Goal: Information Seeking & Learning: Check status

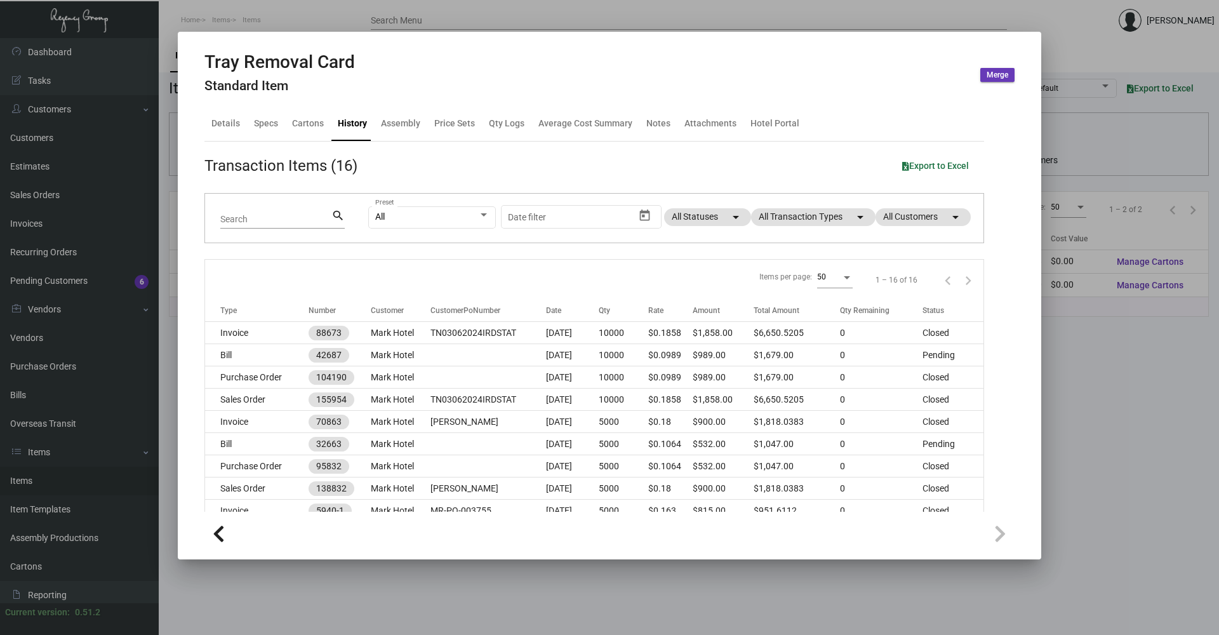
click at [313, 9] on div at bounding box center [609, 317] width 1219 height 635
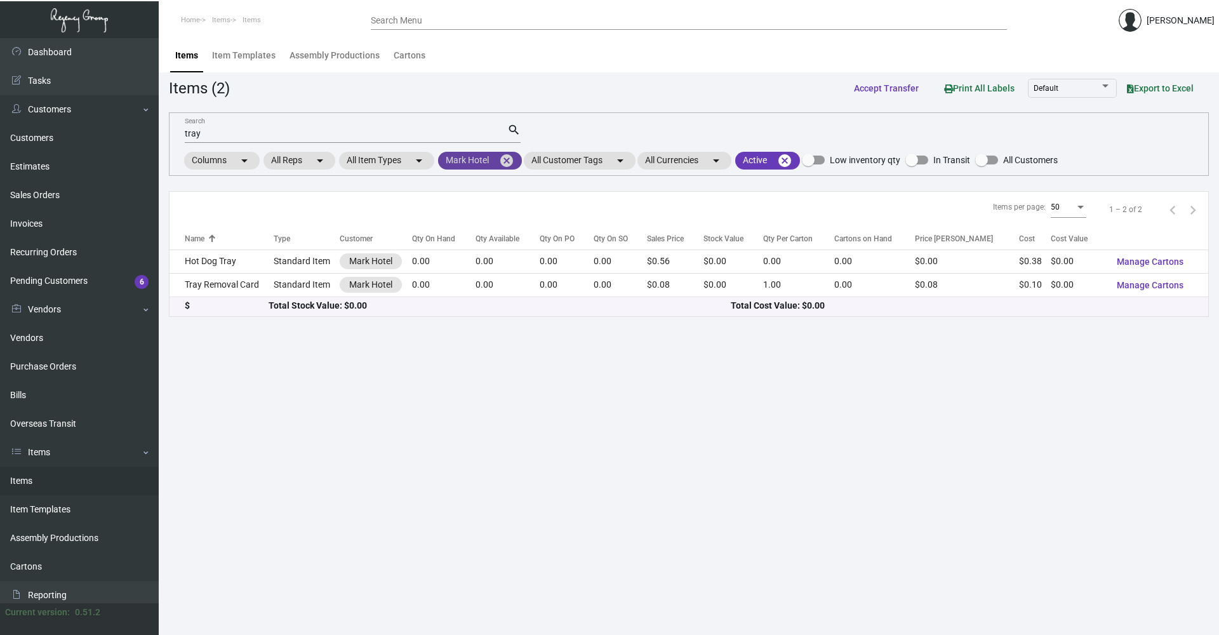
click at [507, 162] on mat-icon "cancel" at bounding box center [506, 160] width 15 height 15
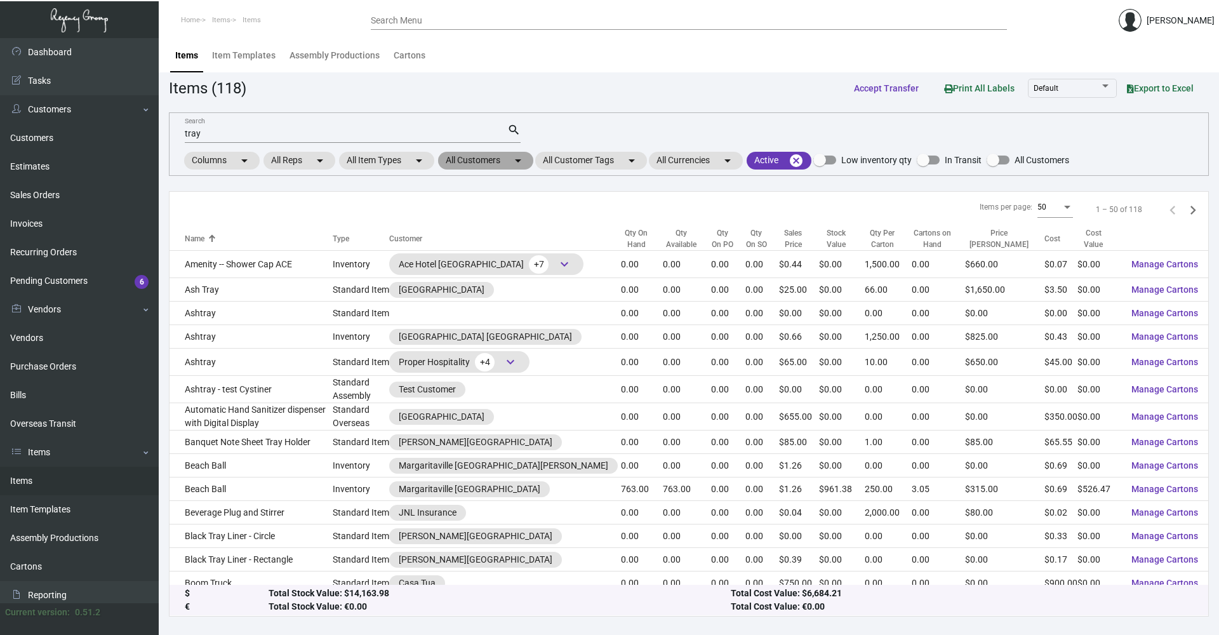
click at [475, 154] on mat-chip "All Customers arrow_drop_down" at bounding box center [485, 161] width 95 height 18
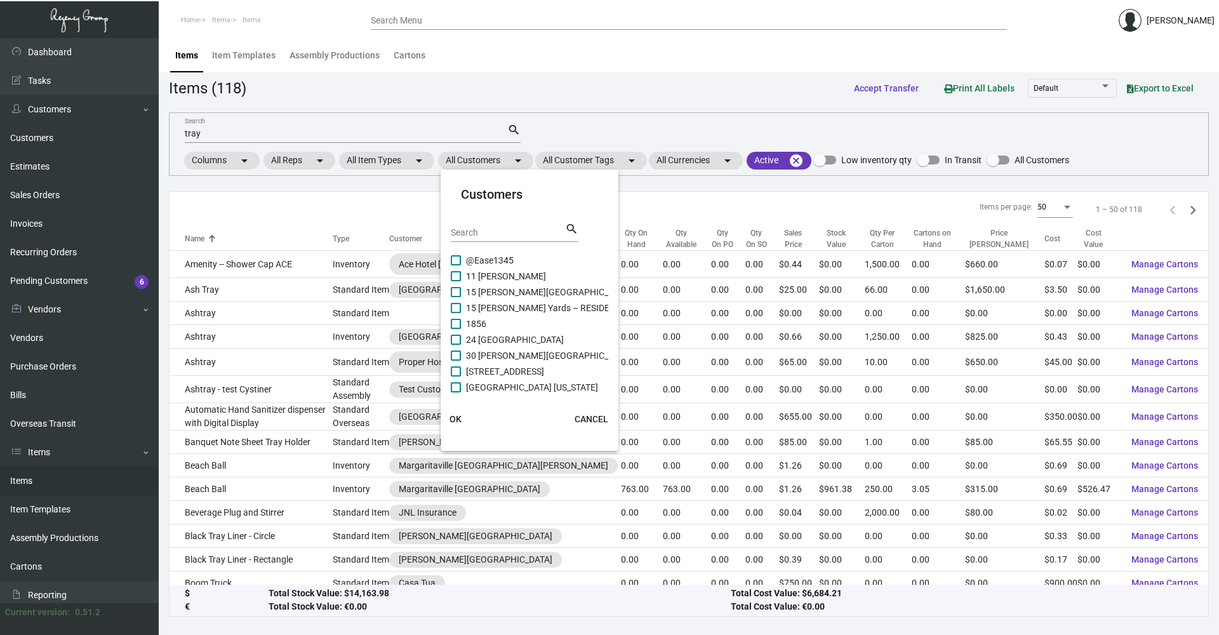
click at [479, 230] on input "Search" at bounding box center [508, 233] width 114 height 10
type input "one hotel"
click at [452, 275] on span at bounding box center [456, 276] width 10 height 10
click at [455, 281] on input "One Hotel & Resorts CP" at bounding box center [455, 281] width 1 height 1
checkbox input "true"
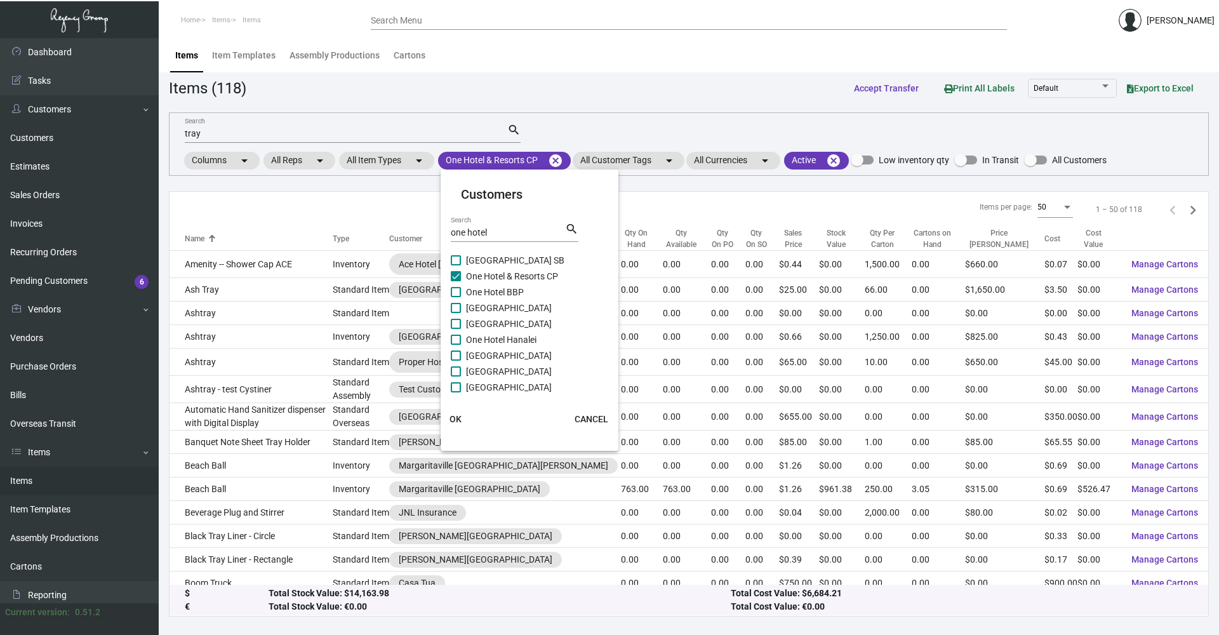
scroll to position [130, 0]
click at [451, 421] on span "OK" at bounding box center [456, 419] width 12 height 10
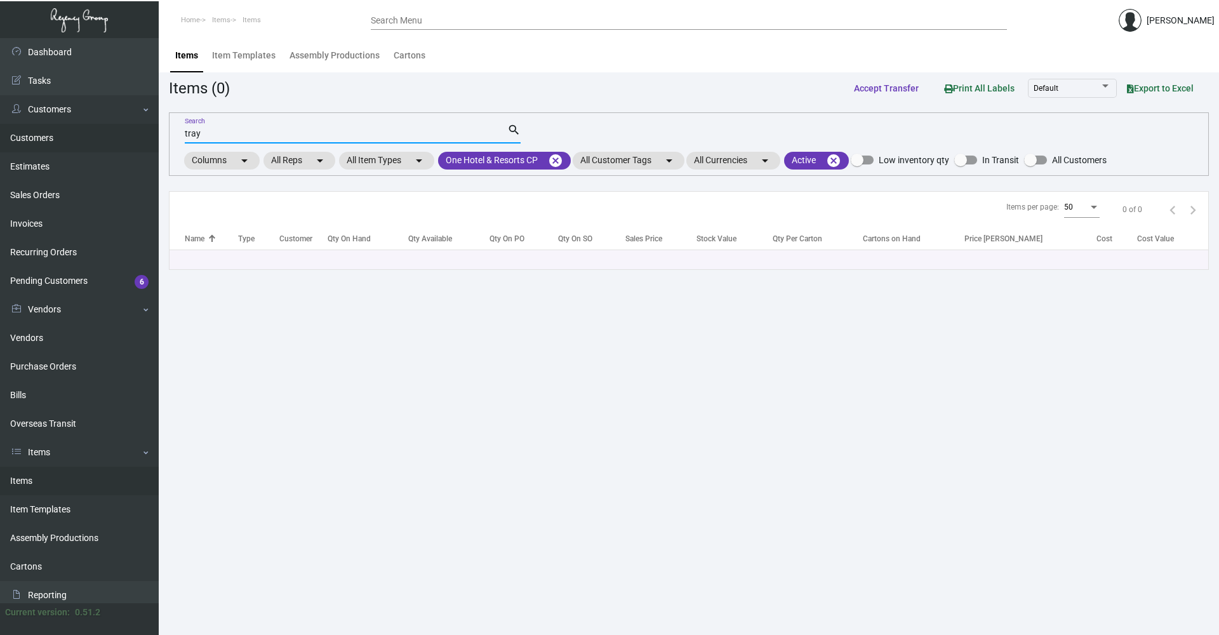
drag, startPoint x: 239, startPoint y: 135, endPoint x: 138, endPoint y: 141, distance: 101.1
click at [138, 141] on div "Dashboard Dashboard Tasks Customers Customers Estimates Sales Orders Invoices R…" at bounding box center [609, 336] width 1219 height 597
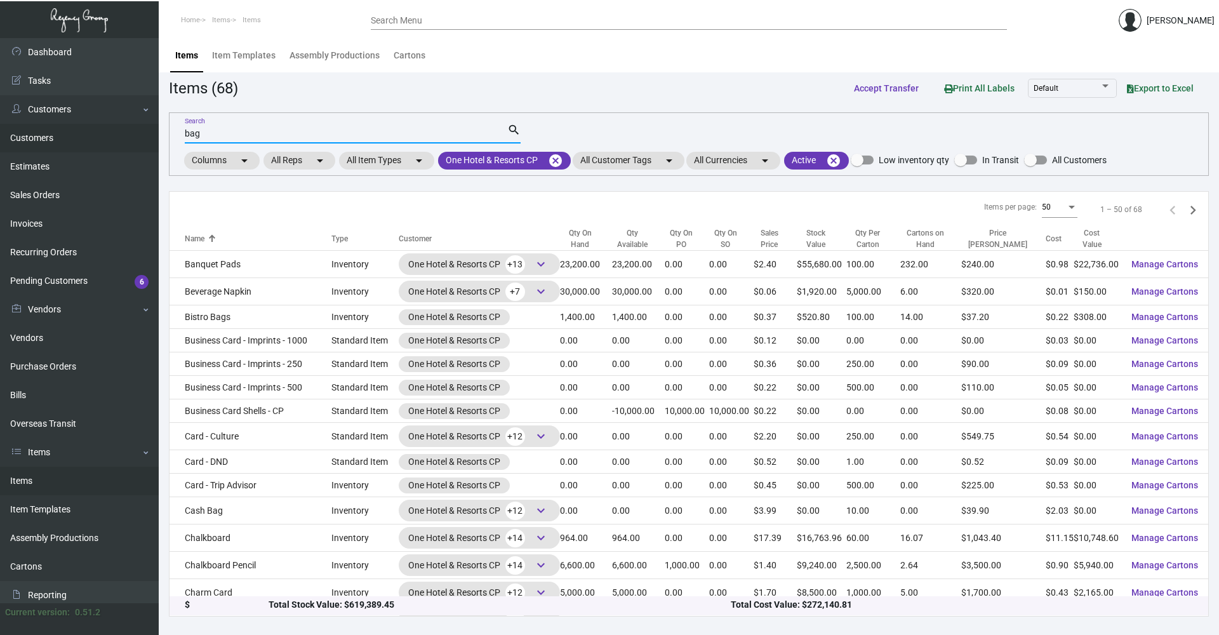
type input "bag"
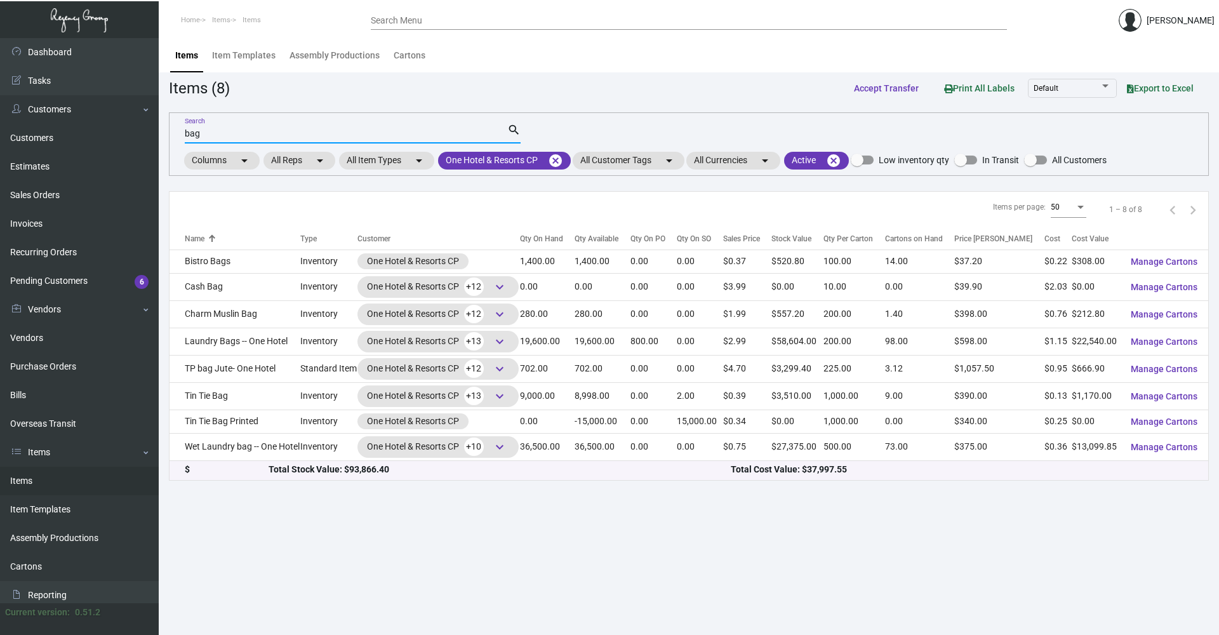
drag, startPoint x: 220, startPoint y: 136, endPoint x: 214, endPoint y: 135, distance: 6.5
click at [214, 135] on input "bag" at bounding box center [346, 134] width 323 height 10
click at [551, 157] on mat-chip "One Hotel & Resorts CP cancel" at bounding box center [504, 161] width 133 height 18
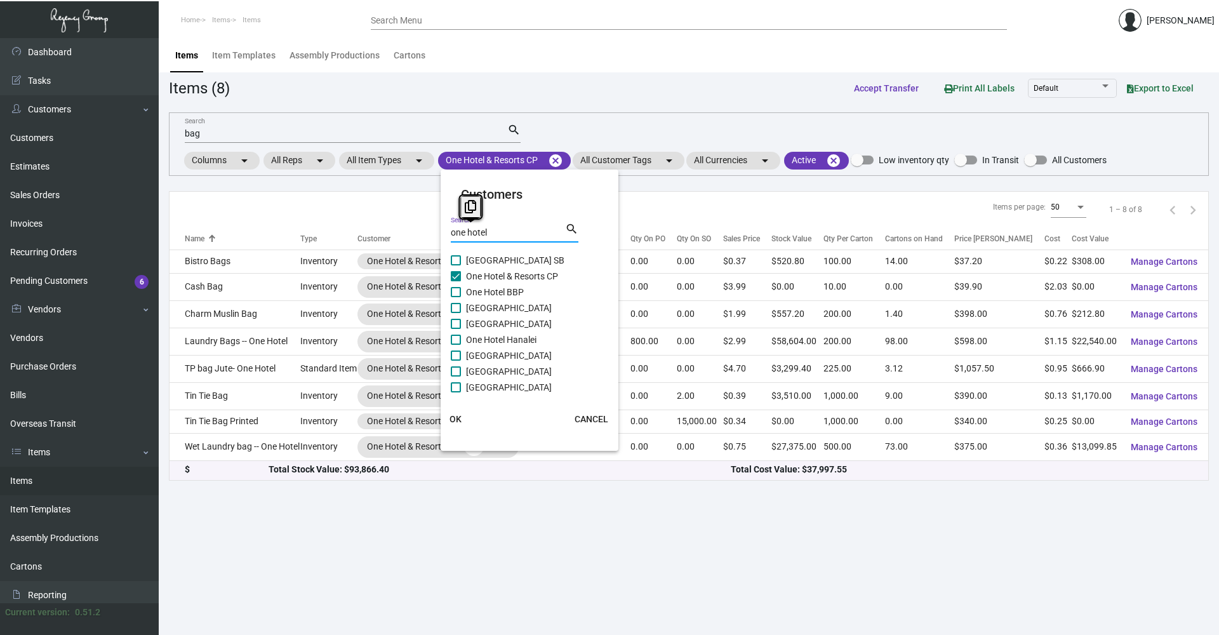
drag, startPoint x: 516, startPoint y: 231, endPoint x: 398, endPoint y: 233, distance: 117.5
click at [398, 233] on div "Customers one hotel Search search One Hotel & Resort SB One Hotel & Resorts [GE…" at bounding box center [609, 317] width 1219 height 635
type input "one hotel"
checkbox input "true"
click at [457, 275] on span at bounding box center [456, 276] width 10 height 10
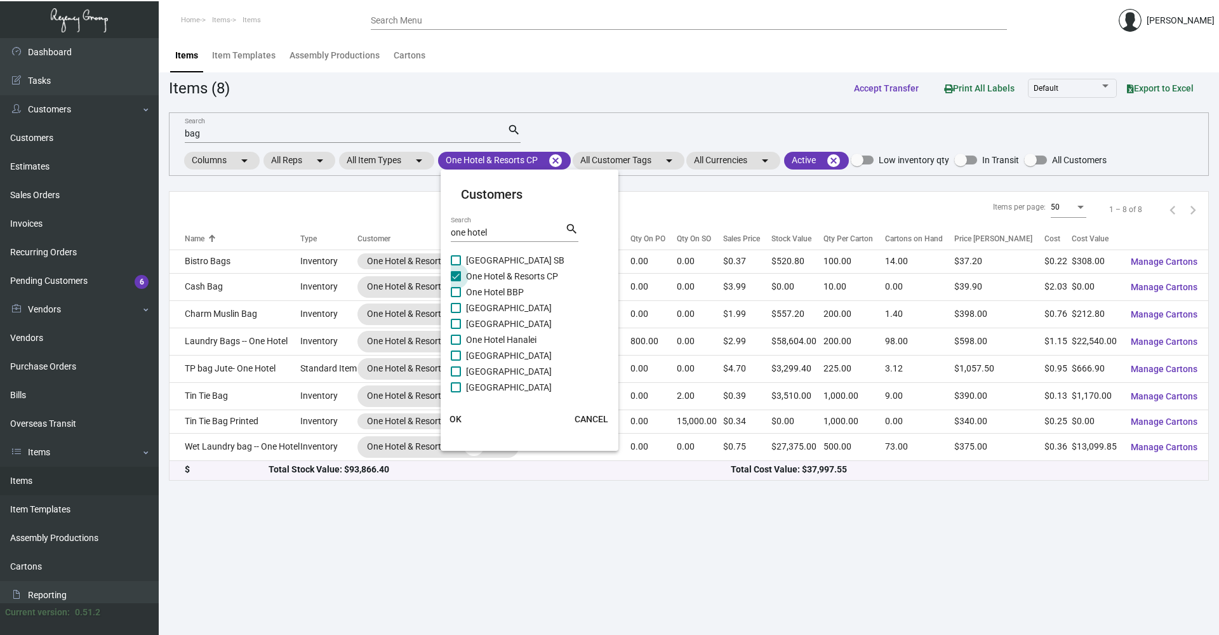
click at [456, 281] on input "One Hotel & Resorts CP" at bounding box center [455, 281] width 1 height 1
checkbox input "false"
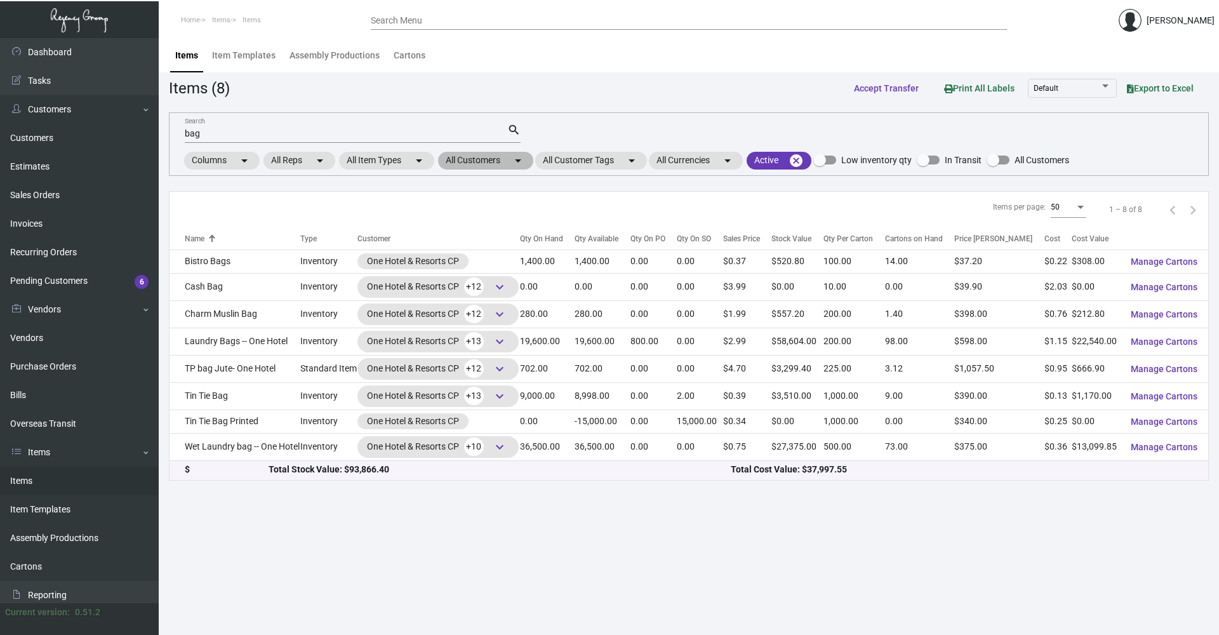
click at [513, 168] on mat-chip "All Customers arrow_drop_down" at bounding box center [485, 161] width 95 height 18
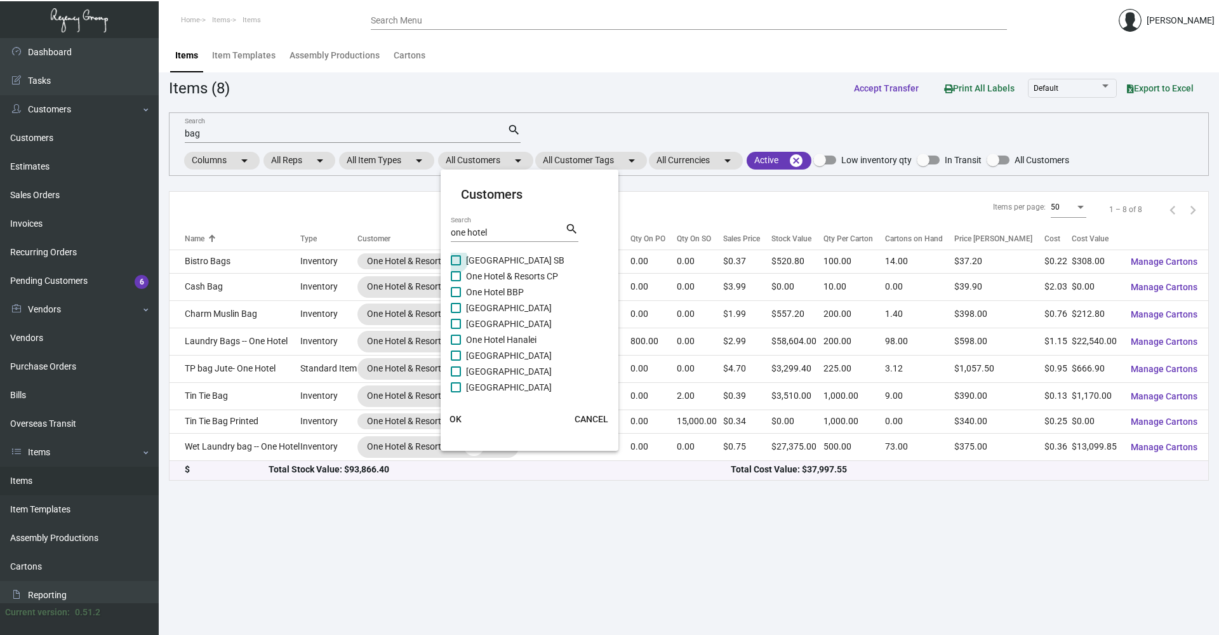
click at [456, 258] on span at bounding box center [456, 260] width 10 height 10
click at [456, 265] on input "[GEOGRAPHIC_DATA] SB" at bounding box center [455, 265] width 1 height 1
checkbox input "true"
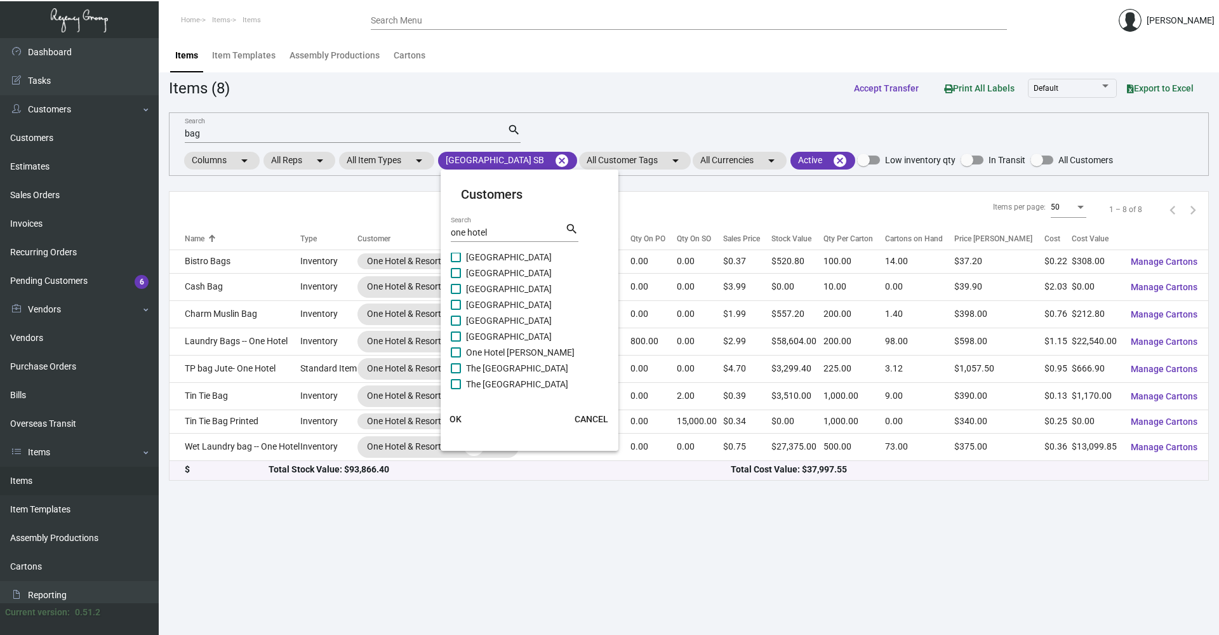
click at [453, 422] on span "OK" at bounding box center [456, 419] width 12 height 10
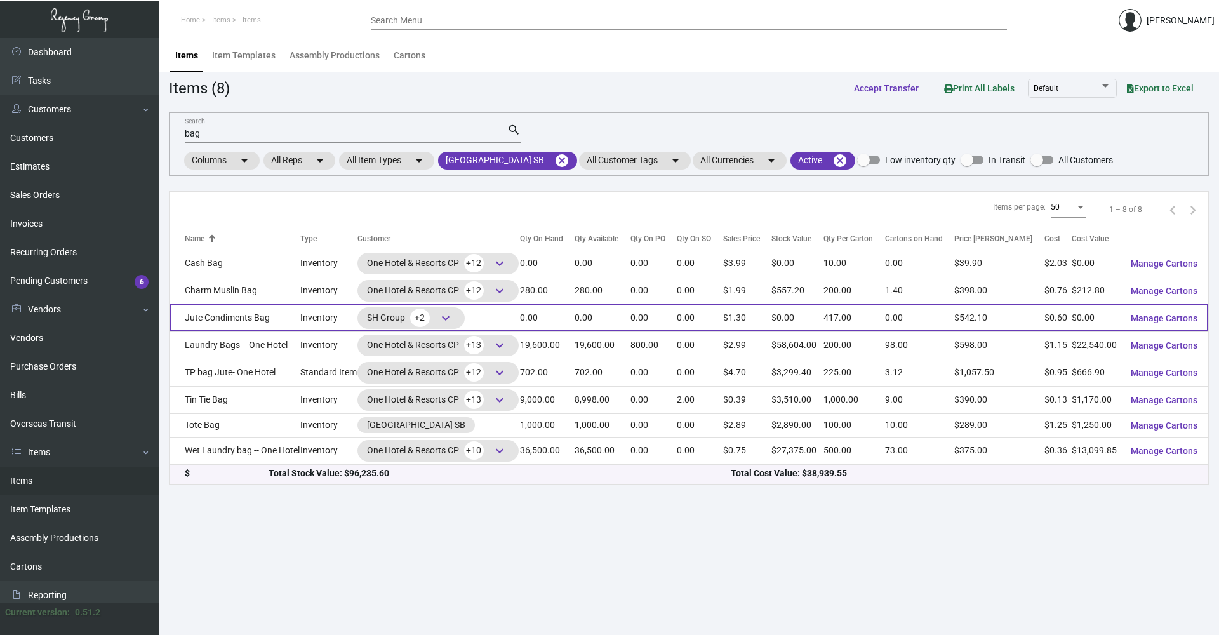
click at [262, 324] on td "Jute Condiments Bag" at bounding box center [235, 317] width 131 height 27
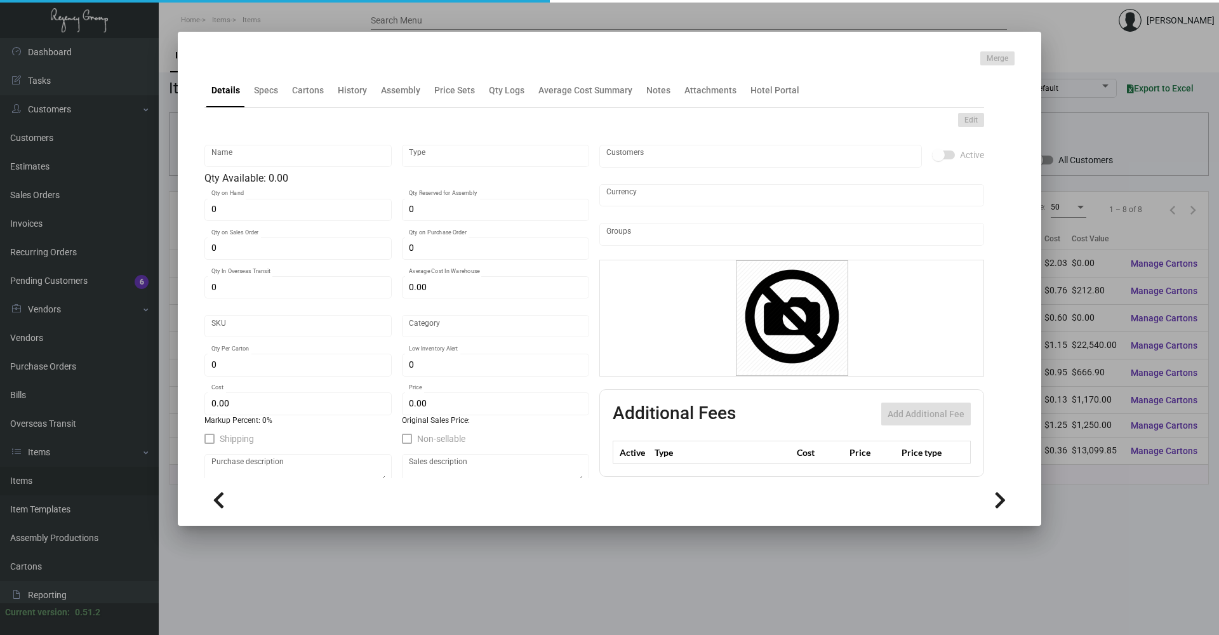
type input "Jute Condiments Bag"
type input "Inventory"
type input "$ 0.60"
type input "37"
type input "Overseas"
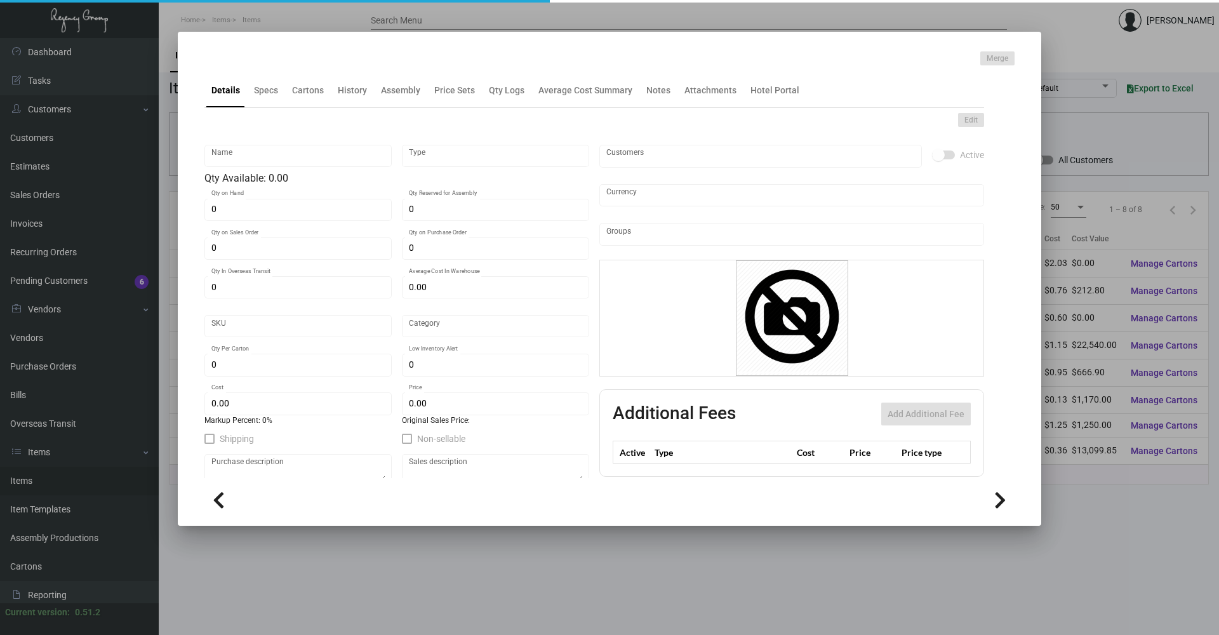
type input "417"
type input "500"
type input "$ 0.60"
type input "$ 1.30"
type textarea "One Hotels & Resort Jute Bag: size 3" x 5", jute material, with closure string …"
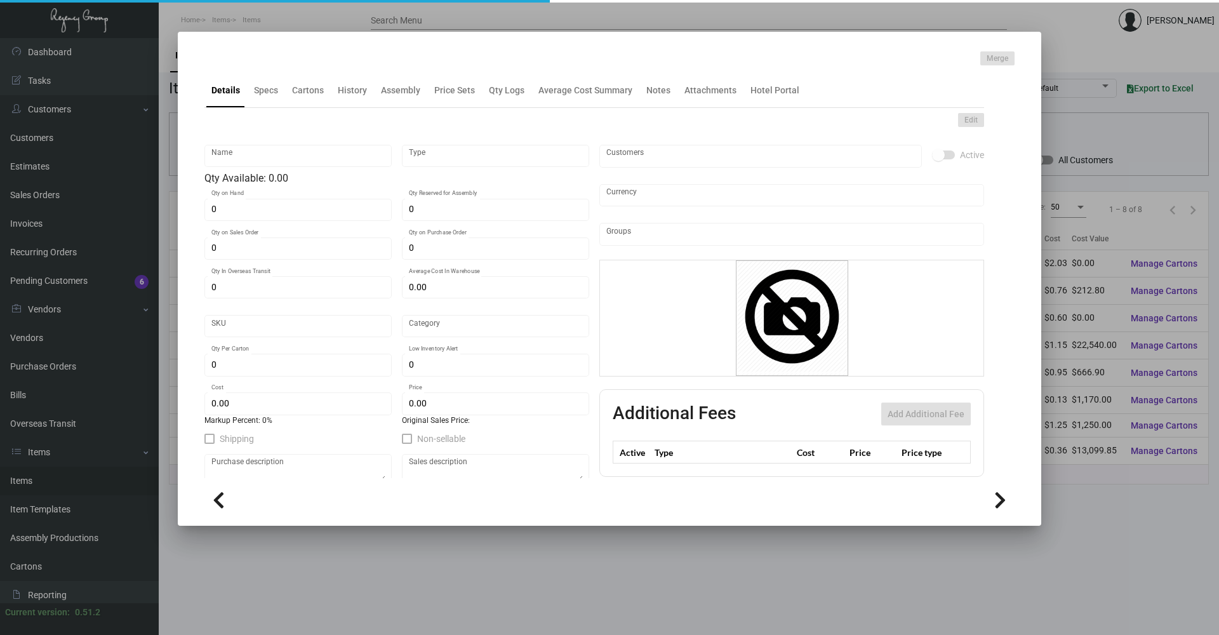
type textarea "Jute Bag"
checkbox input "true"
type input "United States Dollar $"
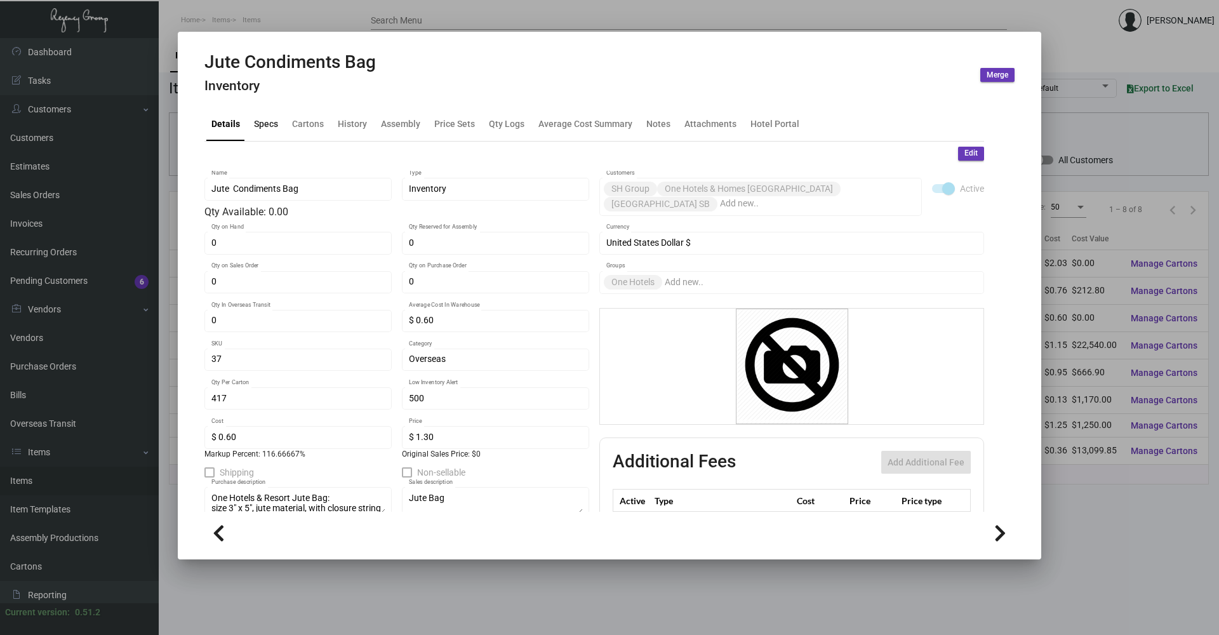
click at [265, 119] on div "Specs" at bounding box center [266, 123] width 24 height 13
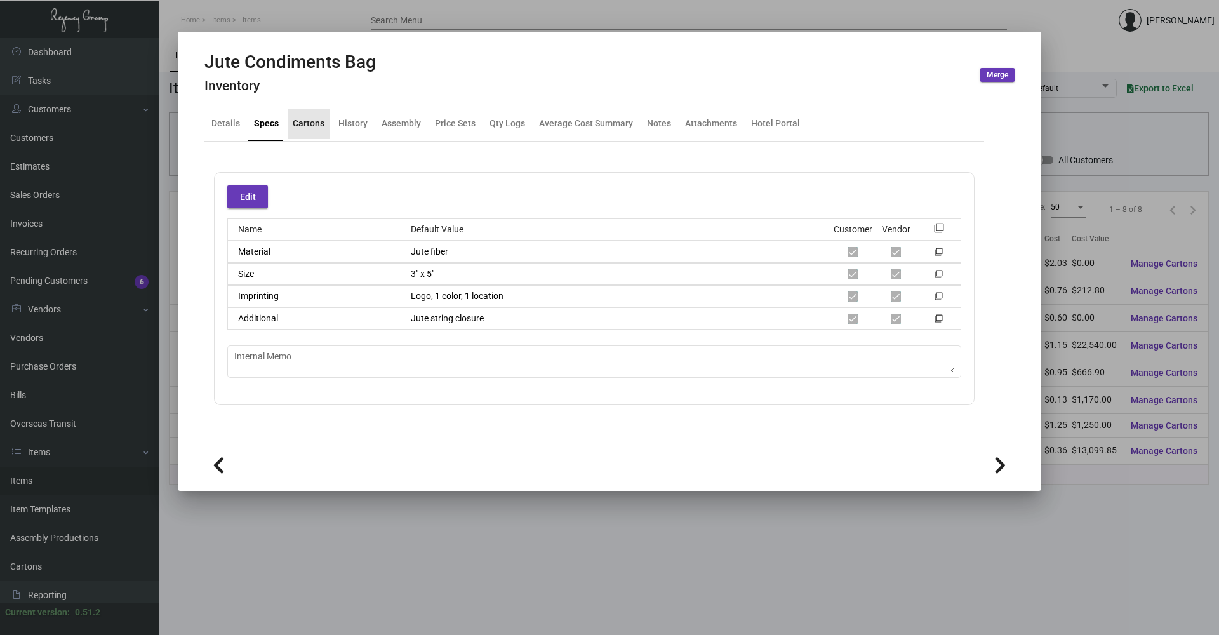
click at [309, 124] on div "Cartons" at bounding box center [309, 123] width 32 height 13
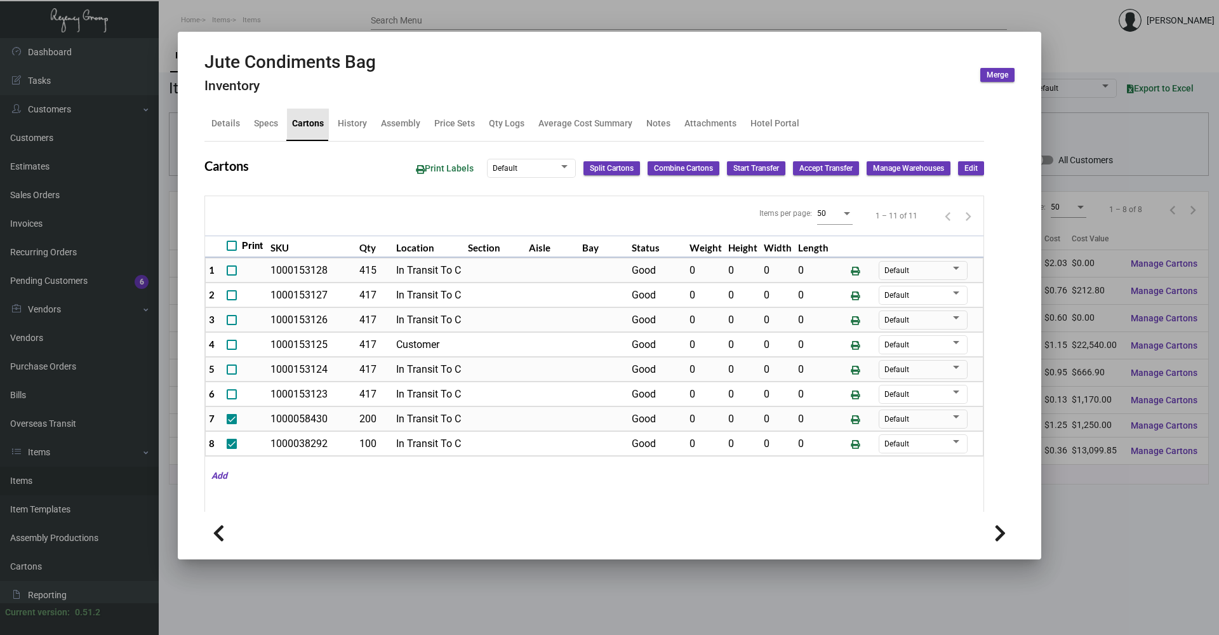
click at [324, 125] on div "Cartons" at bounding box center [308, 124] width 42 height 30
click at [354, 121] on div "History" at bounding box center [352, 123] width 29 height 13
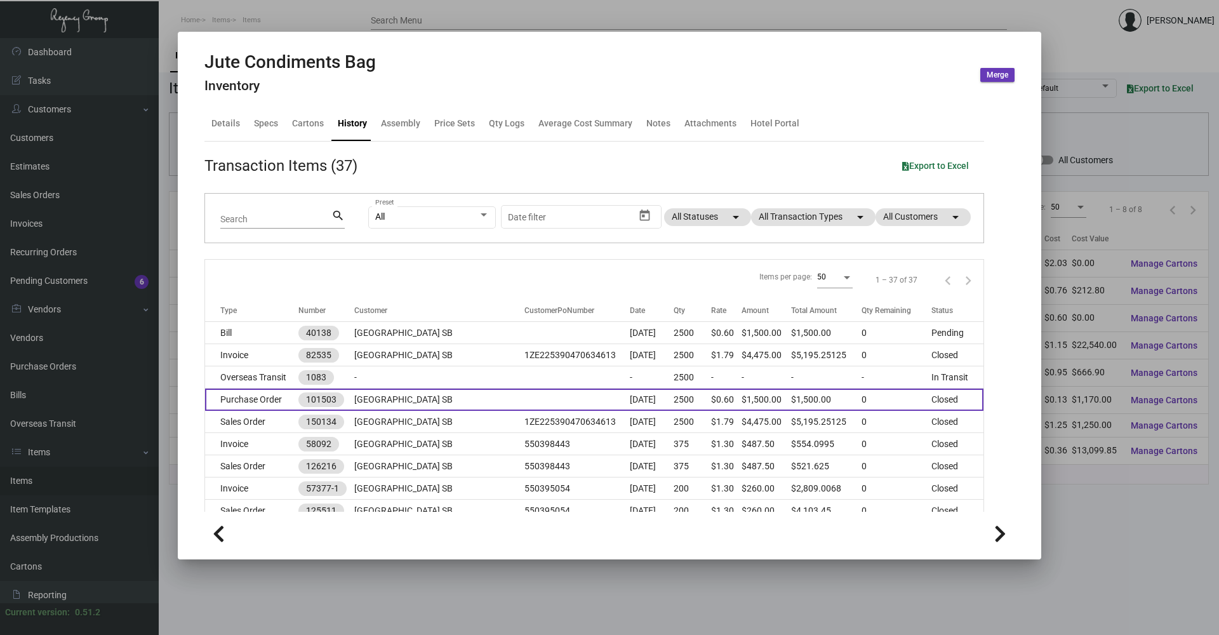
click at [525, 403] on td at bounding box center [577, 400] width 105 height 22
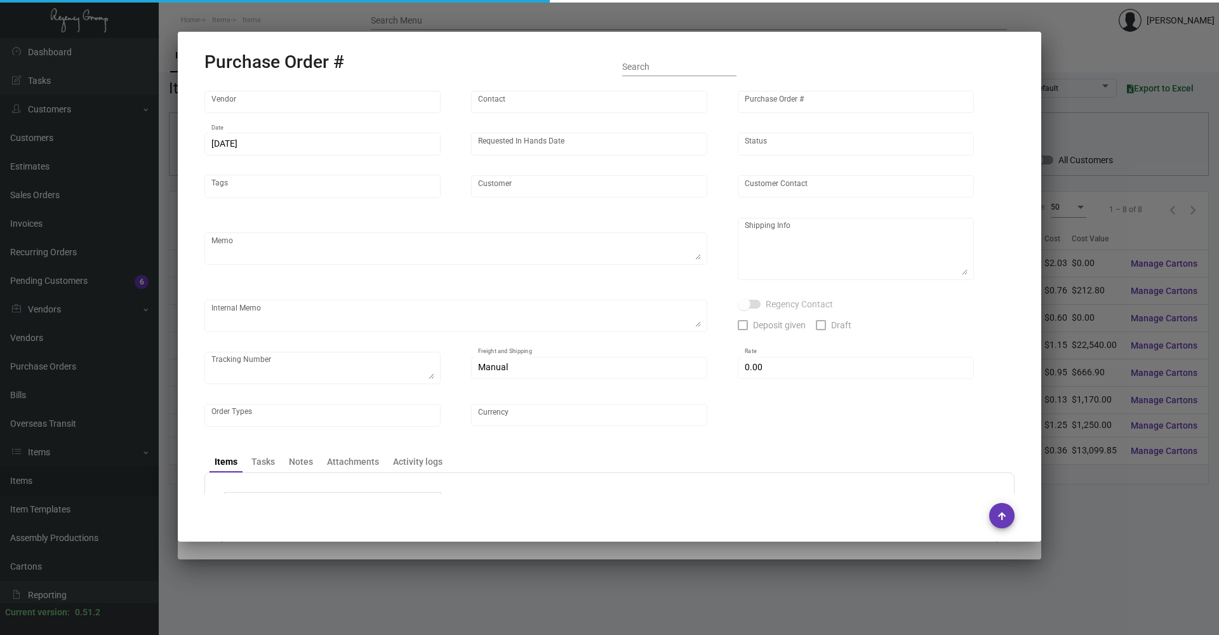
type input "Hangzhou [PERSON_NAME] Leisure Product Co. LTD"
type input "[PERSON_NAME]"
type input "101503"
type input "[DATE]"
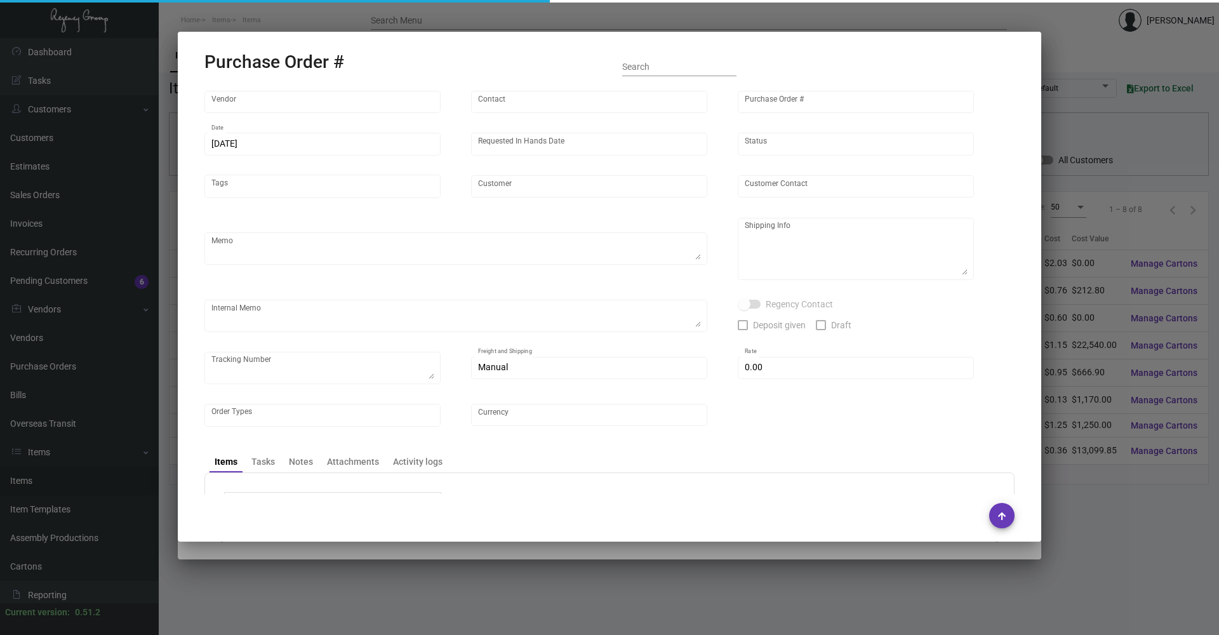
type input "[GEOGRAPHIC_DATA] SB"
type textarea "Air to [GEOGRAPHIC_DATA]"
type textarea "Regency Group NJ - [PERSON_NAME] [STREET_ADDRESS]"
checkbox input "true"
type input "$ 0.00"
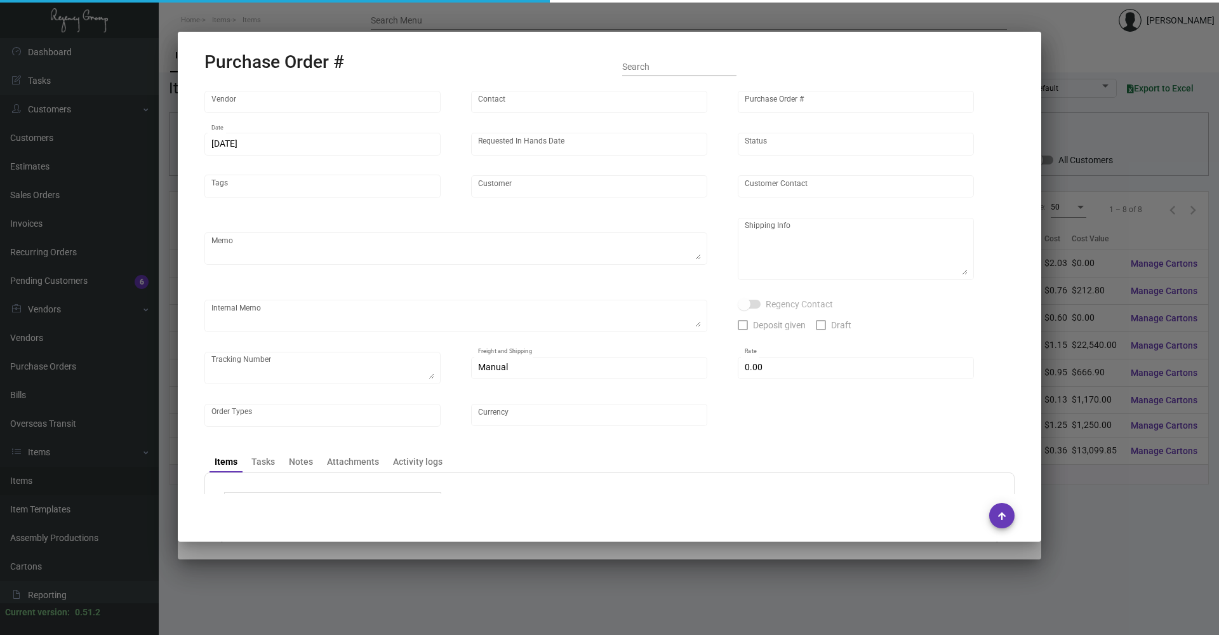
type input "United States Dollar $"
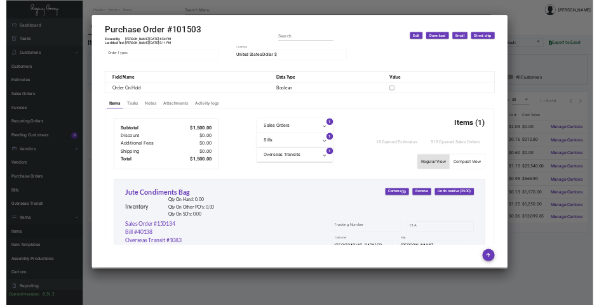
scroll to position [589, 0]
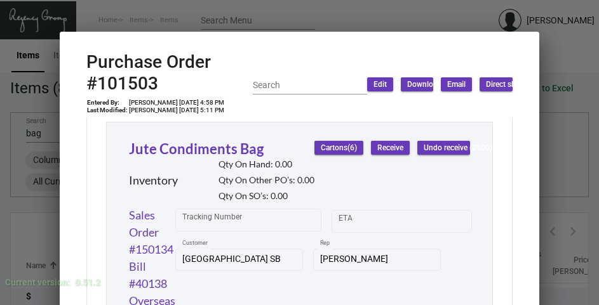
click at [302, 10] on div at bounding box center [299, 152] width 599 height 305
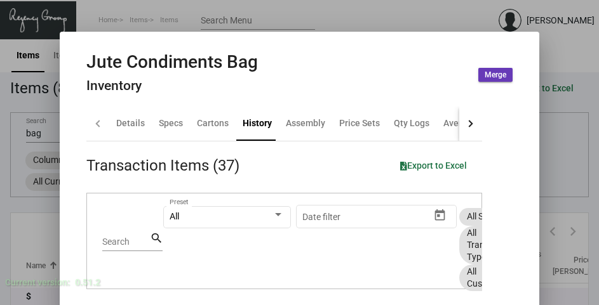
click at [563, 110] on div at bounding box center [299, 152] width 599 height 305
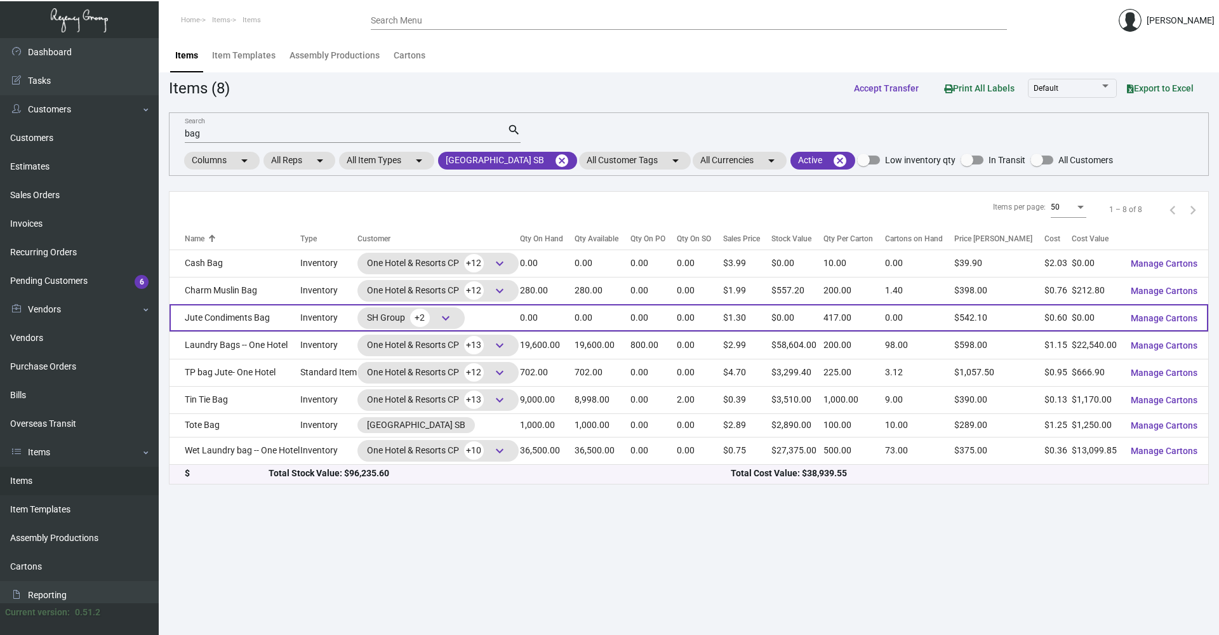
click at [243, 310] on td "Jute Condiments Bag" at bounding box center [235, 317] width 131 height 27
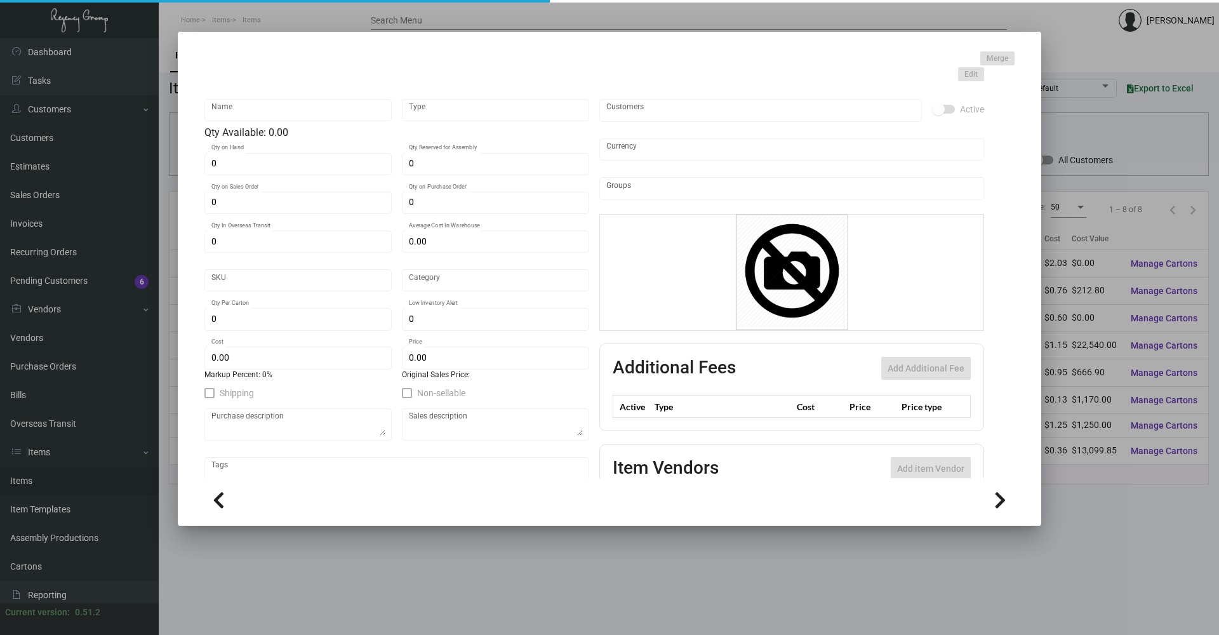
type input "Jute Condiments Bag"
type input "Inventory"
type input "$ 0.60"
type input "37"
type input "Overseas"
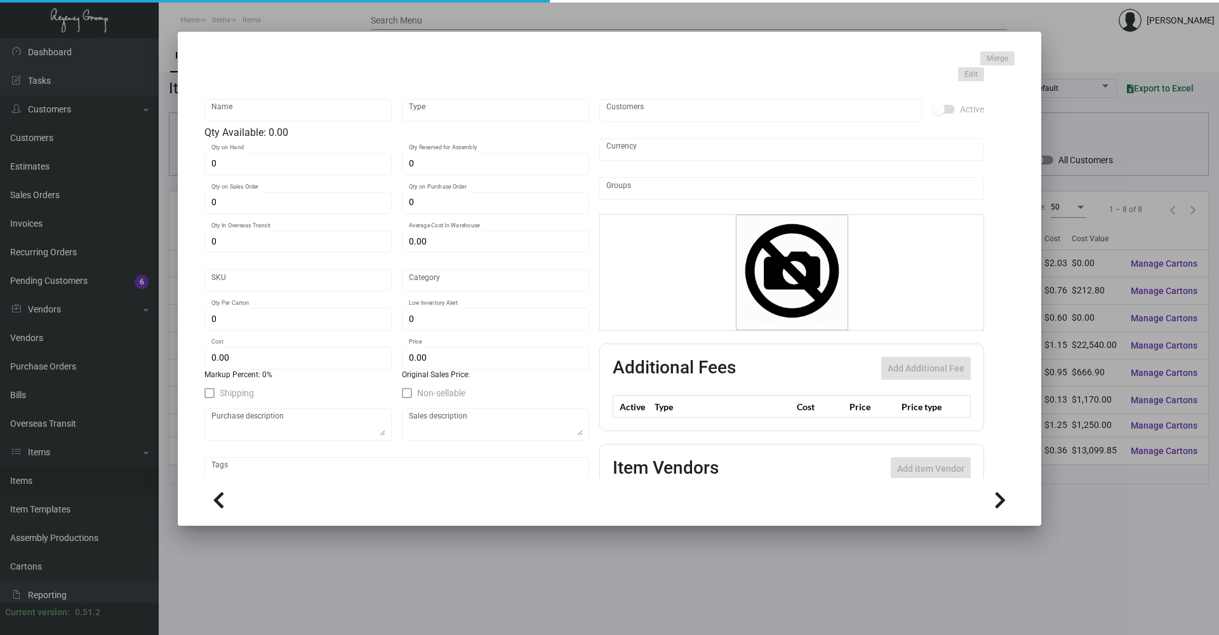
type input "417"
type input "500"
type input "$ 0.60"
type input "$ 1.30"
type textarea "One Hotels & Resort Jute Bag: size 3" x 5", jute material, with closure string …"
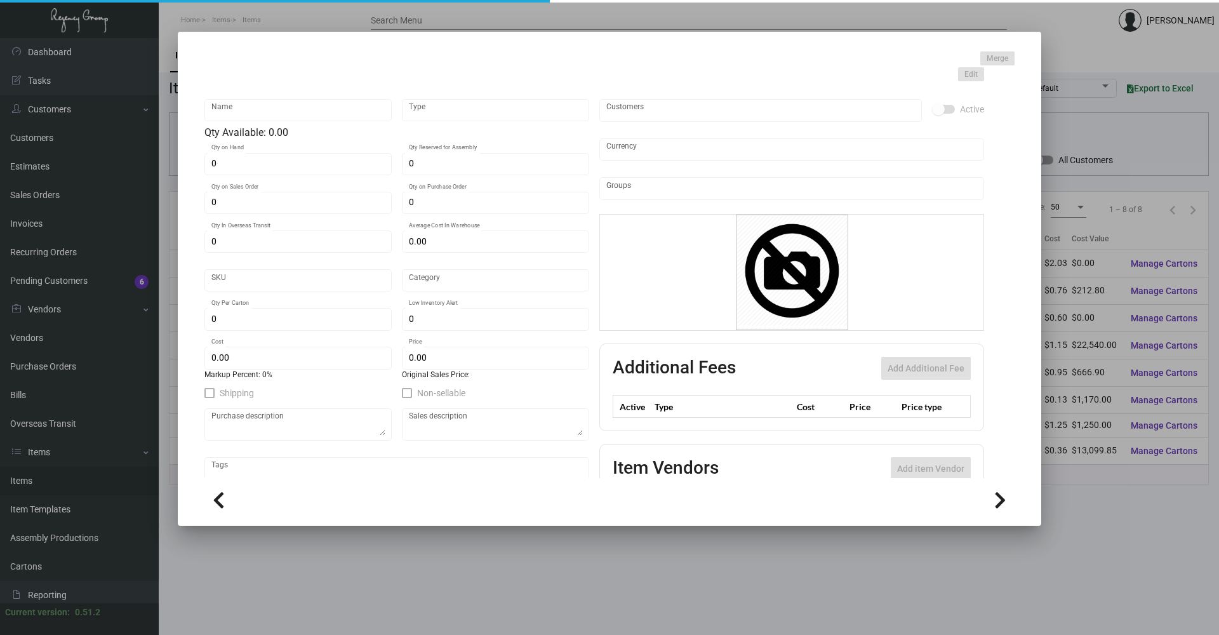
type textarea "Jute Bag"
checkbox input "true"
type input "United States Dollar $"
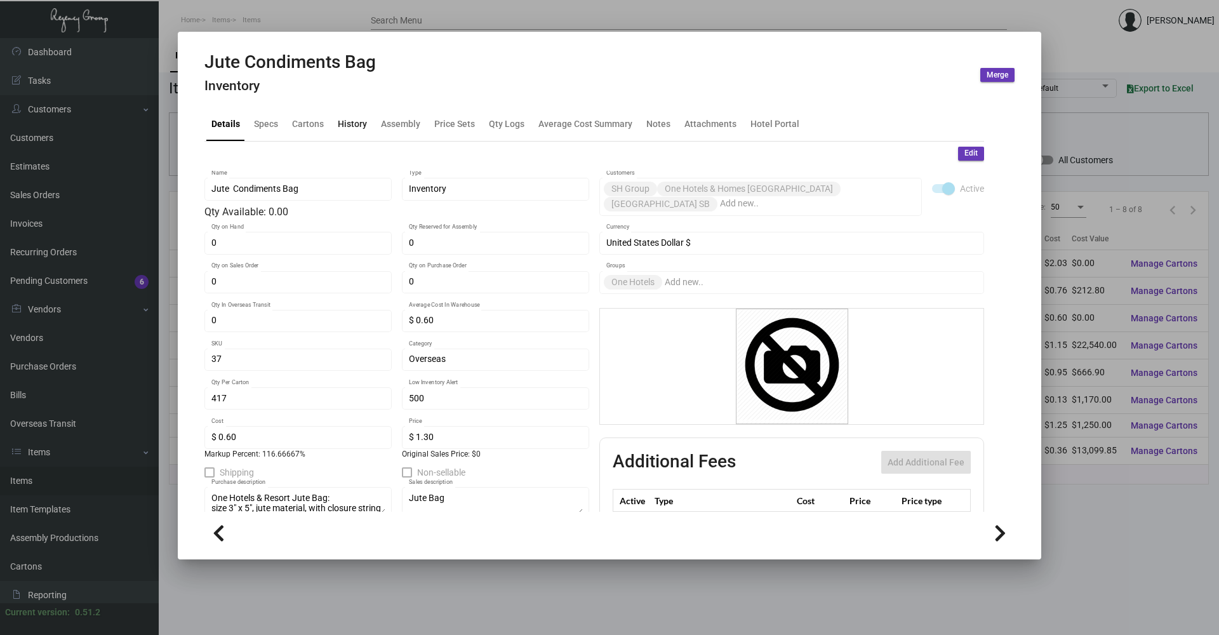
click at [343, 115] on div "History" at bounding box center [352, 124] width 39 height 30
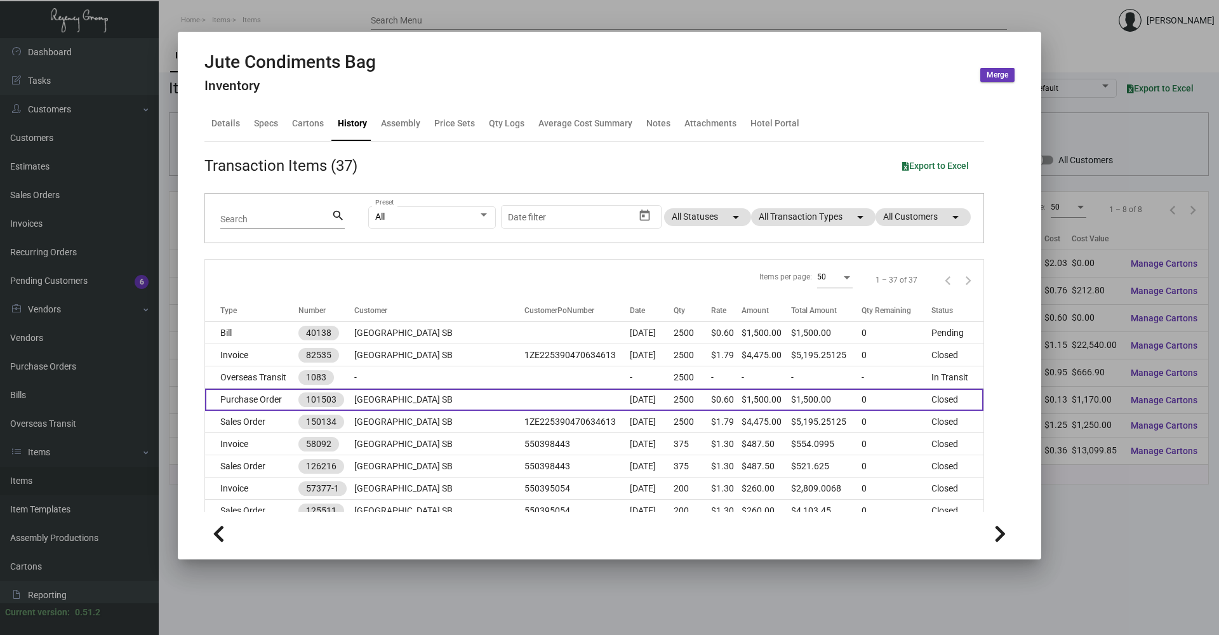
click at [267, 397] on td "Purchase Order" at bounding box center [251, 400] width 93 height 22
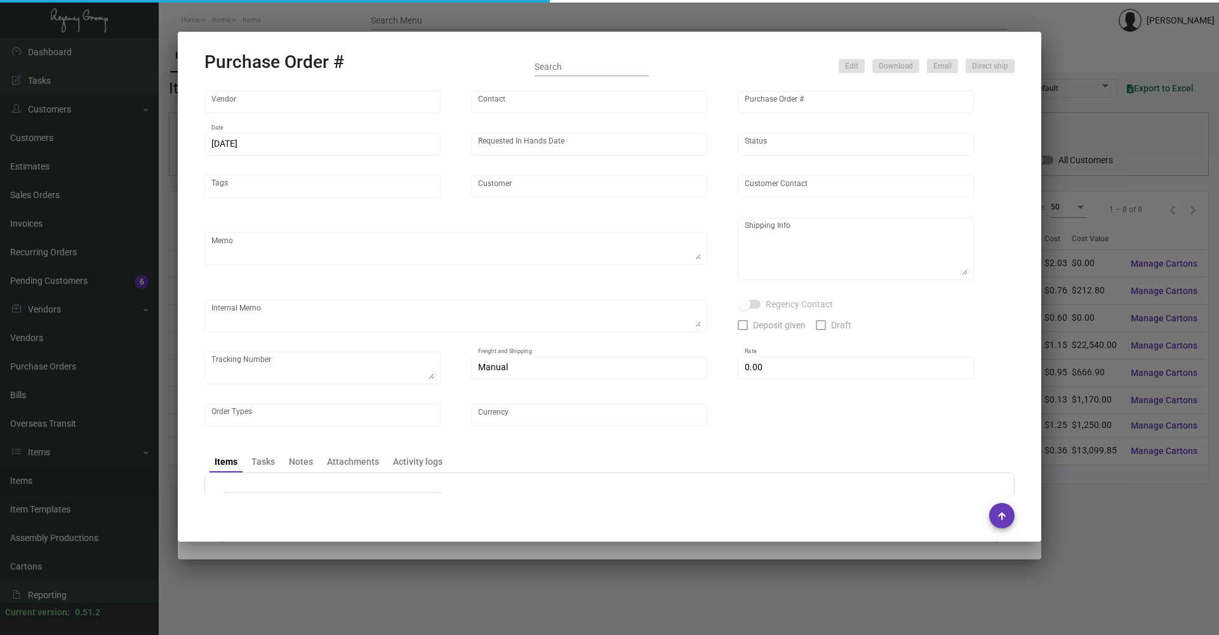
type input "Hangzhou [PERSON_NAME] Leisure Product Co. LTD"
type input "[PERSON_NAME]"
type input "101503"
type input "[DATE]"
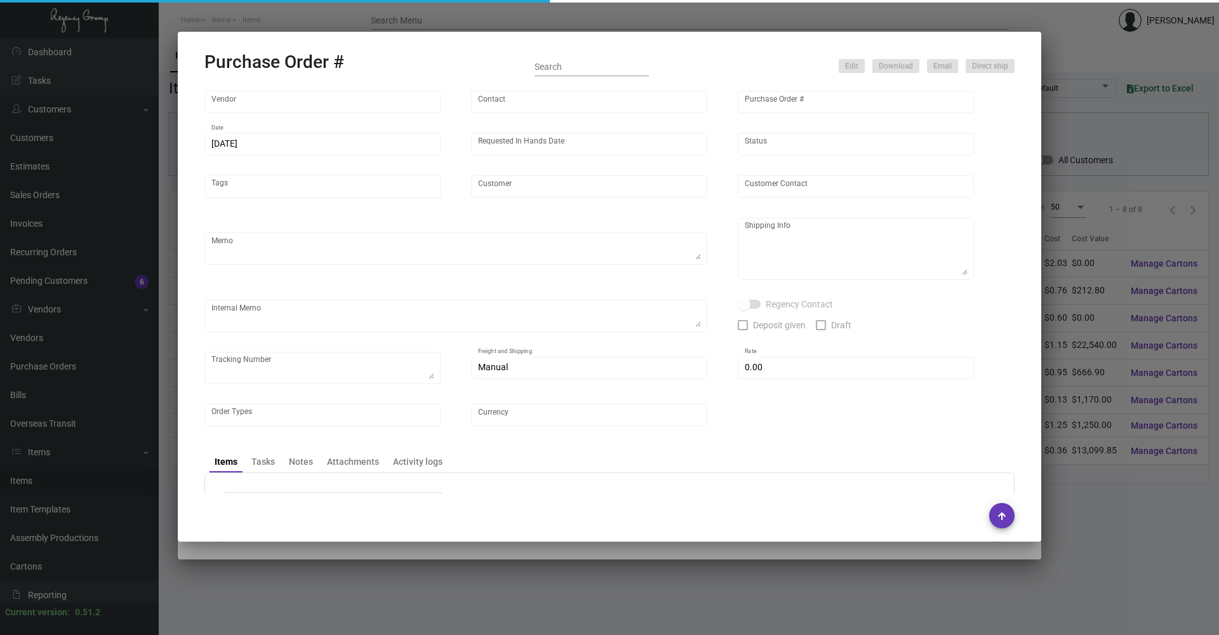
type input "[GEOGRAPHIC_DATA] SB"
type textarea "Air to [GEOGRAPHIC_DATA]"
type textarea "Regency Group NJ - [PERSON_NAME] [STREET_ADDRESS]"
checkbox input "true"
type input "$ 0.00"
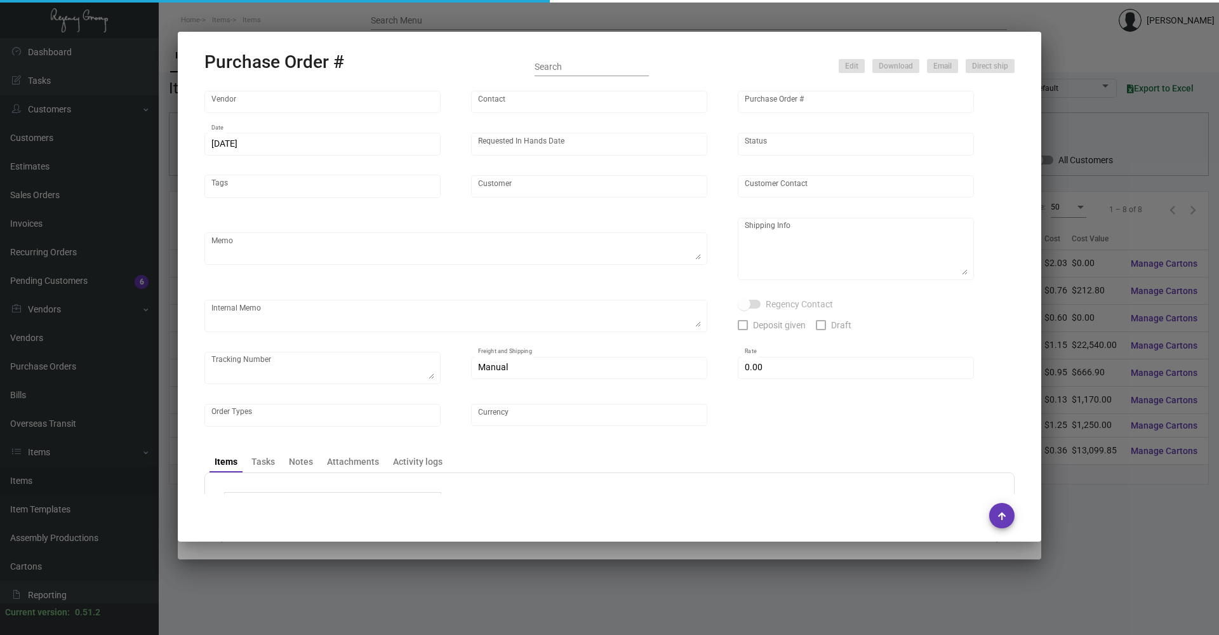
type input "United States Dollar $"
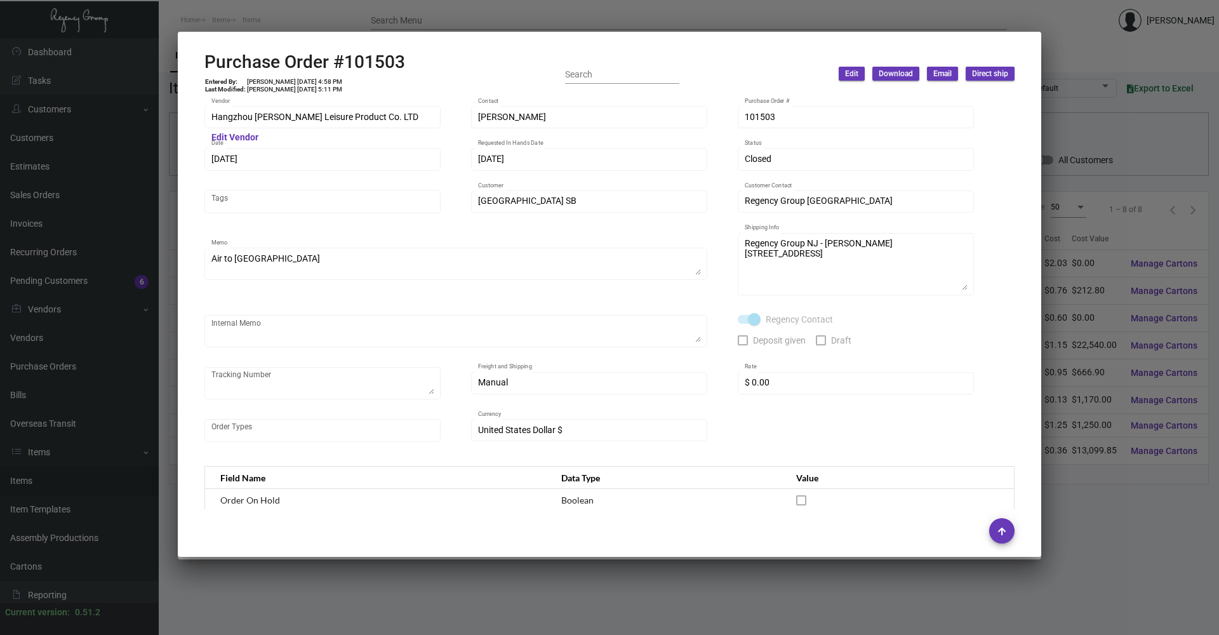
click at [305, 8] on div at bounding box center [609, 317] width 1219 height 635
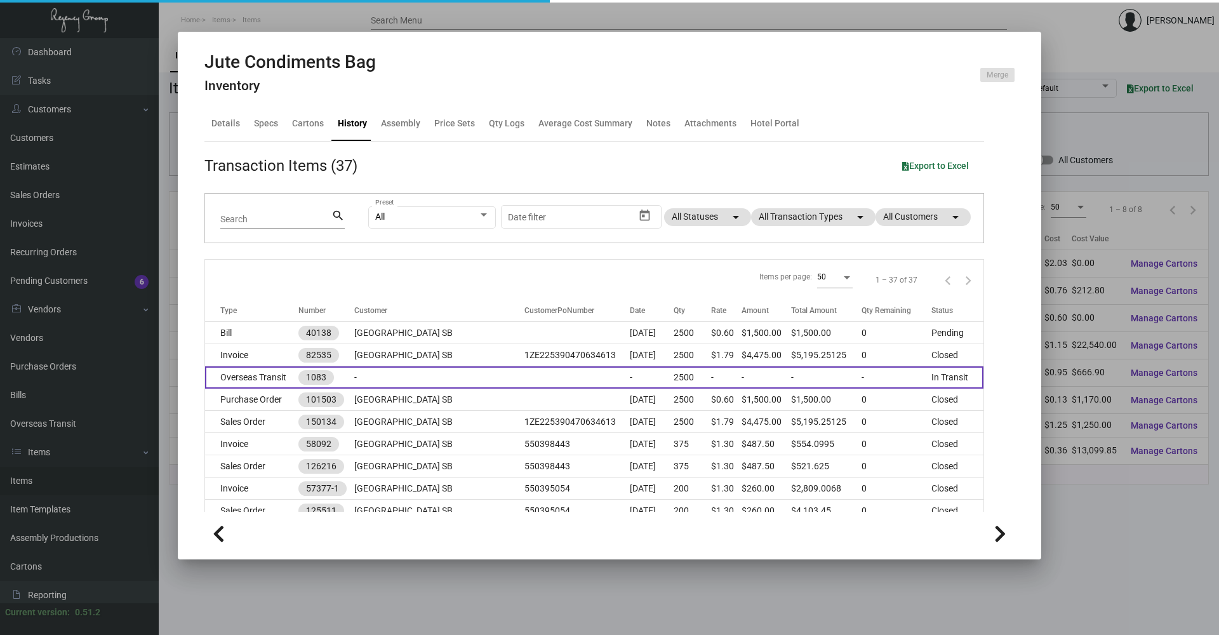
scroll to position [64, 0]
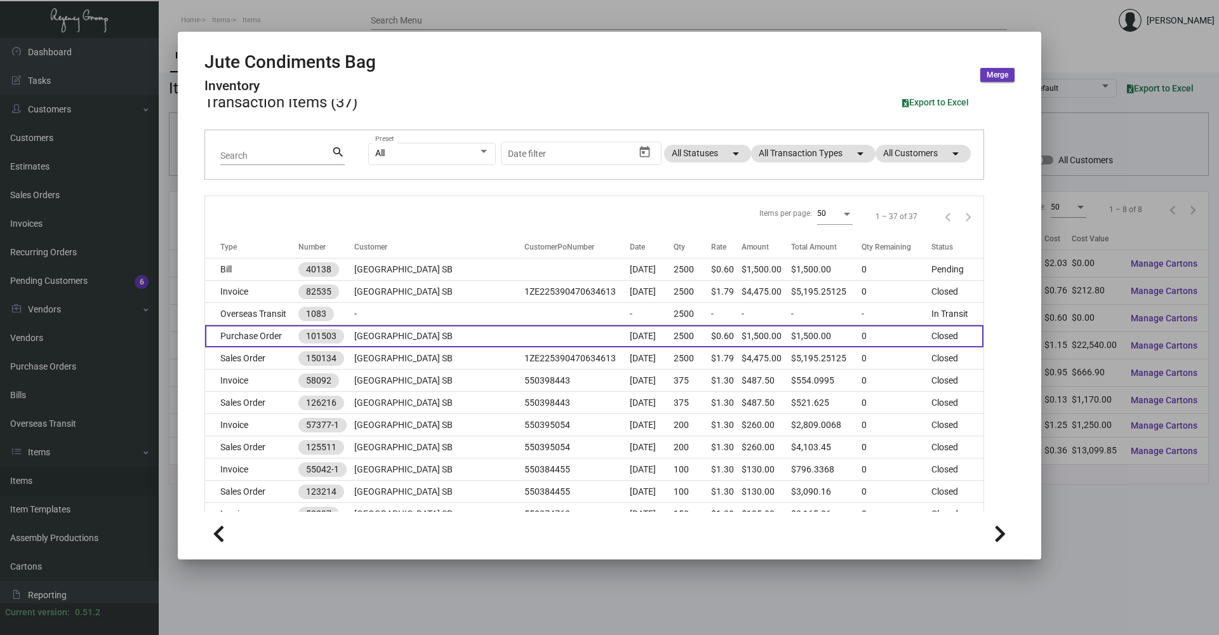
click at [273, 335] on td "Purchase Order" at bounding box center [251, 336] width 93 height 22
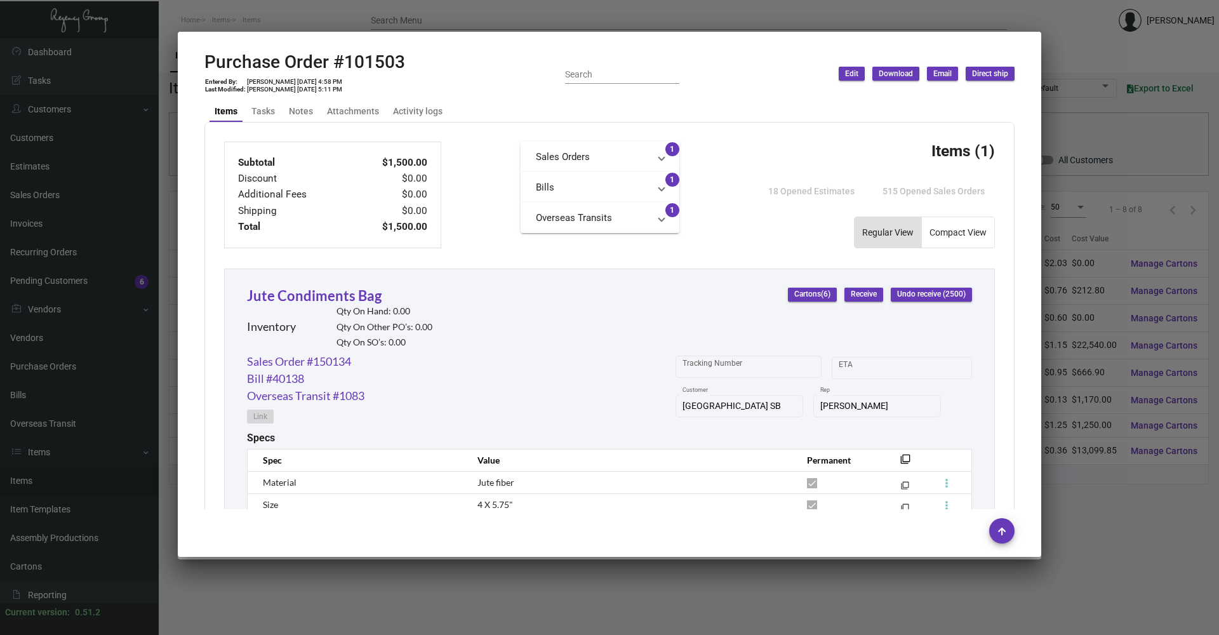
scroll to position [589, 0]
